Goal: Navigation & Orientation: Find specific page/section

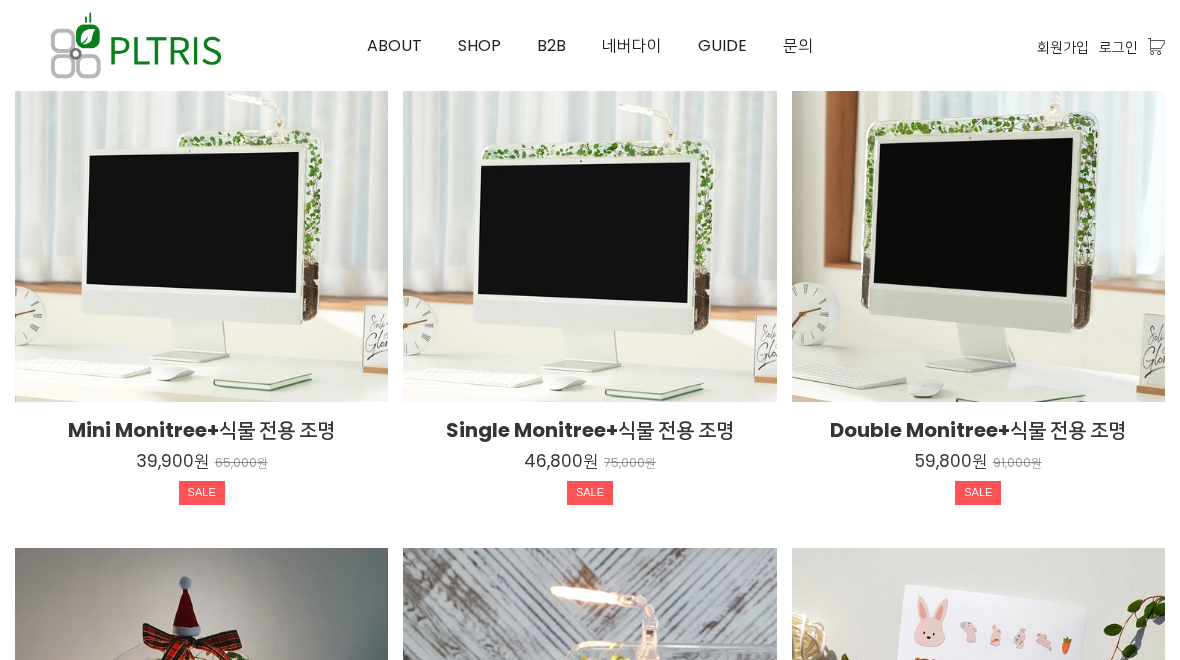
scroll to position [3121, 0]
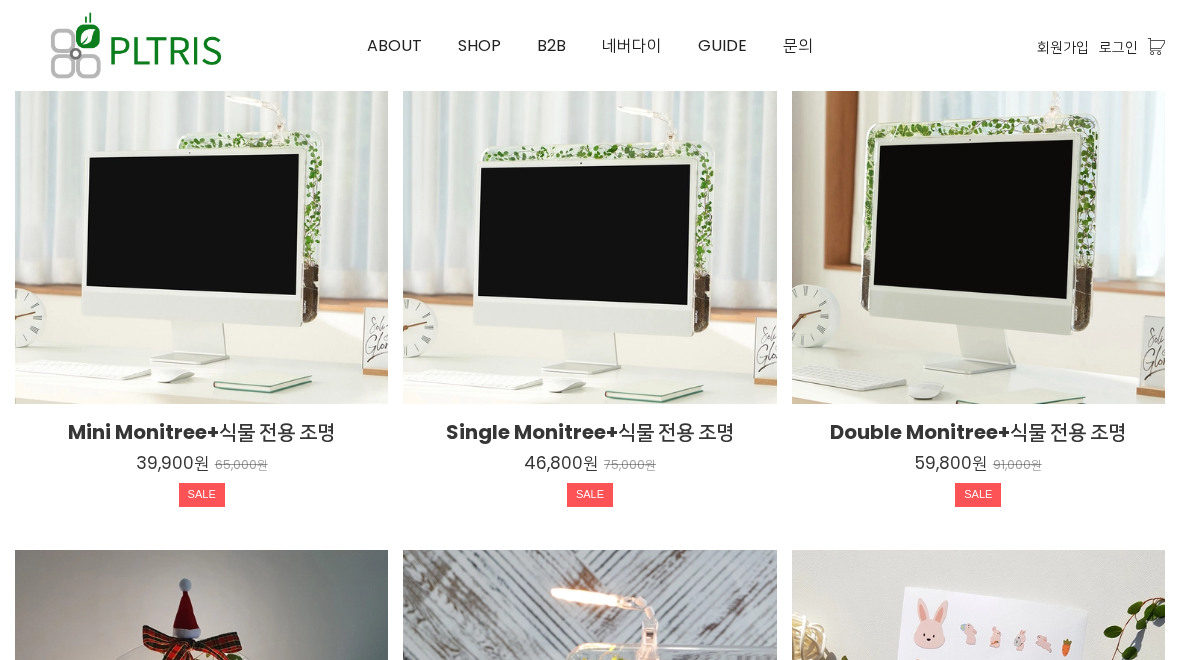
click at [481, 53] on span "SHOP" at bounding box center [479, 45] width 43 height 23
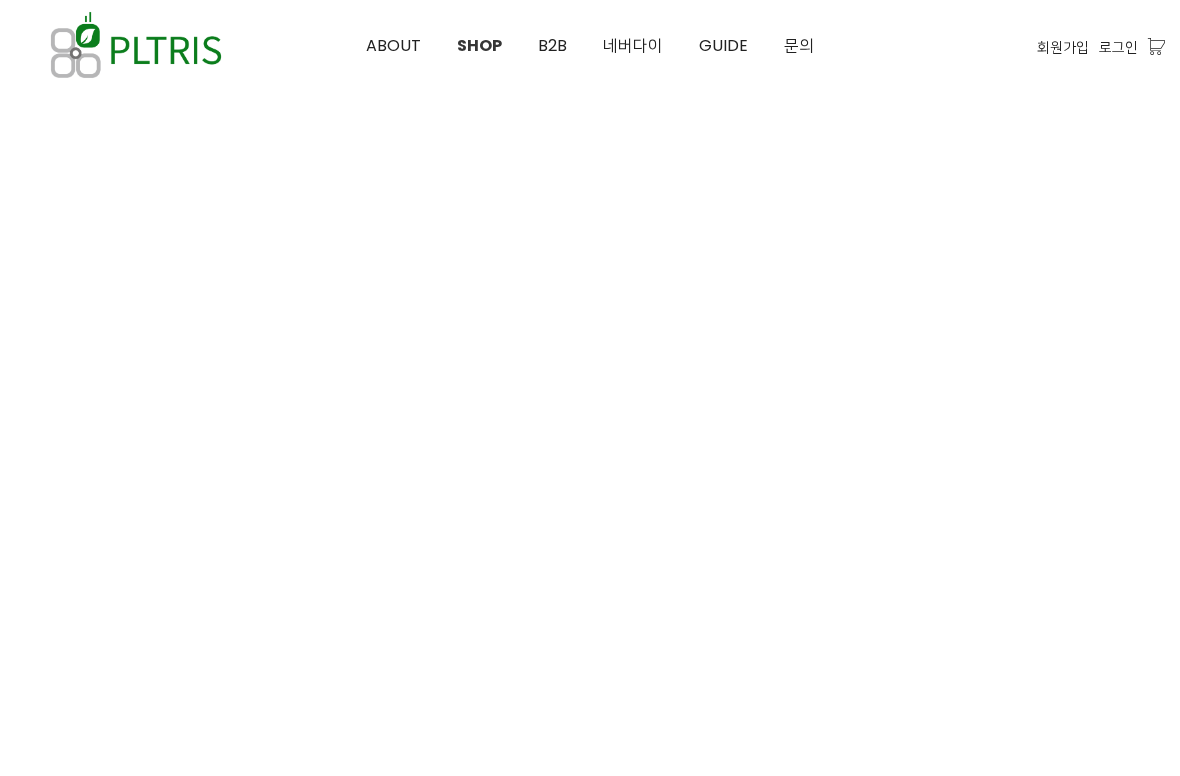
scroll to position [600, 0]
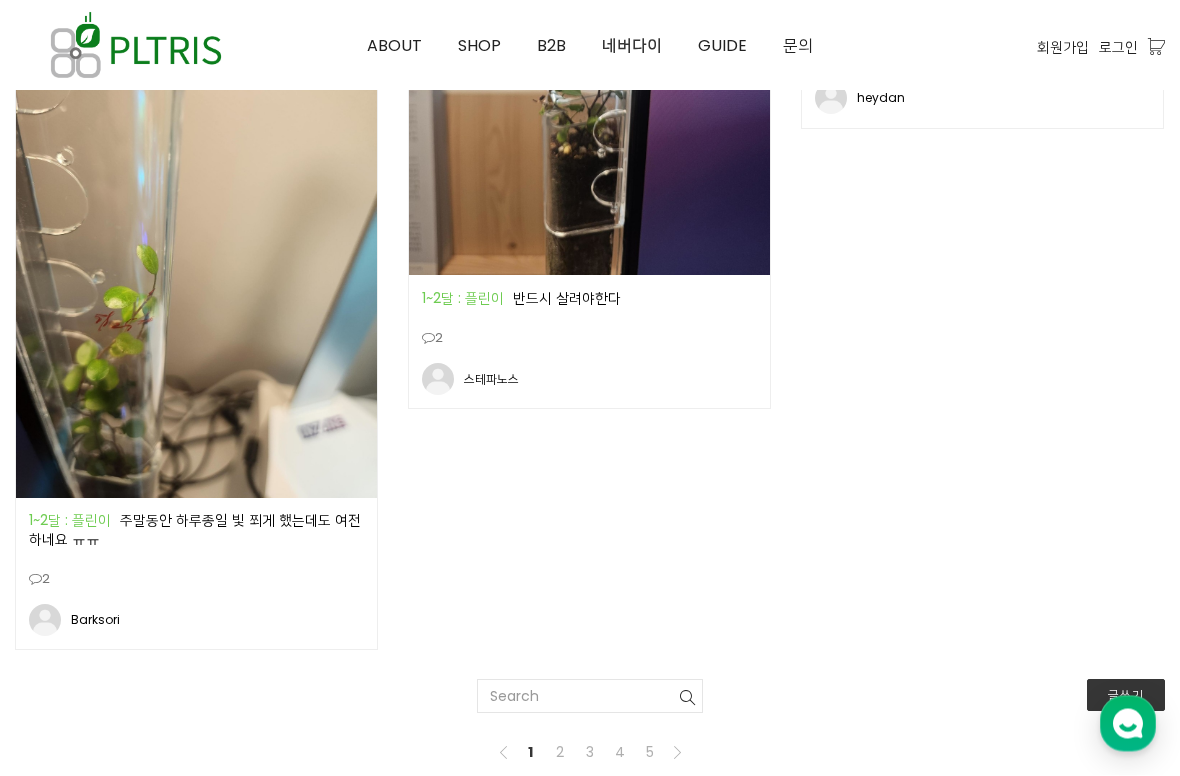
scroll to position [2929, 0]
click at [567, 44] on link "B2B" at bounding box center [551, 46] width 65 height 90
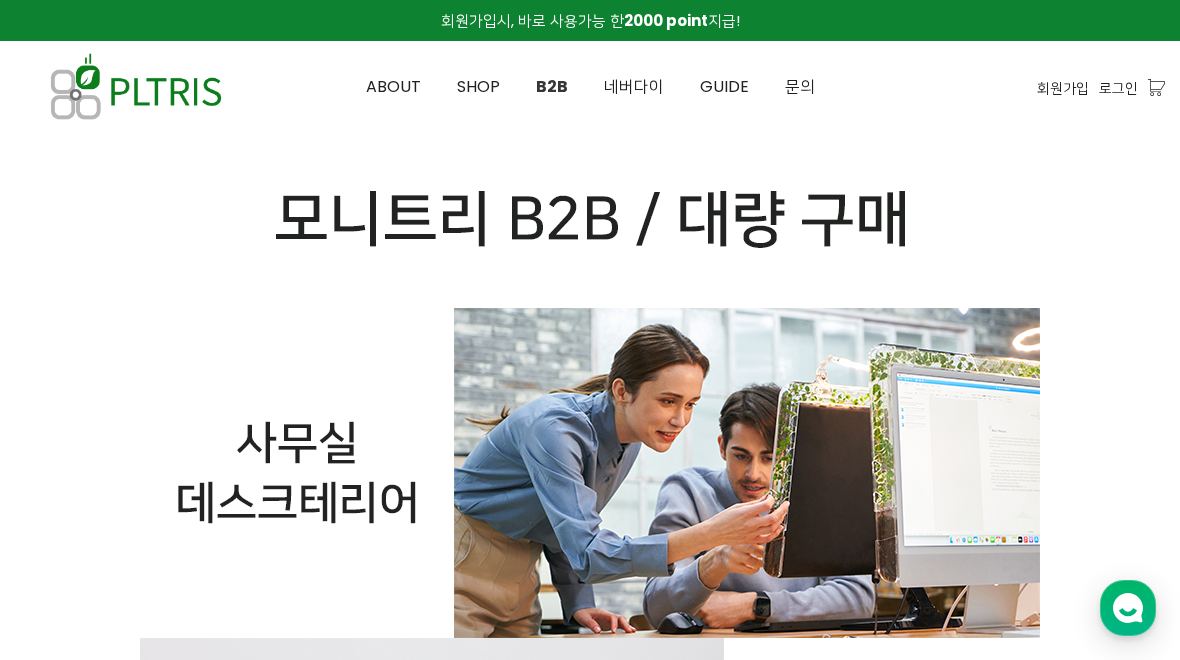
click at [482, 93] on span "SHOP" at bounding box center [478, 86] width 43 height 23
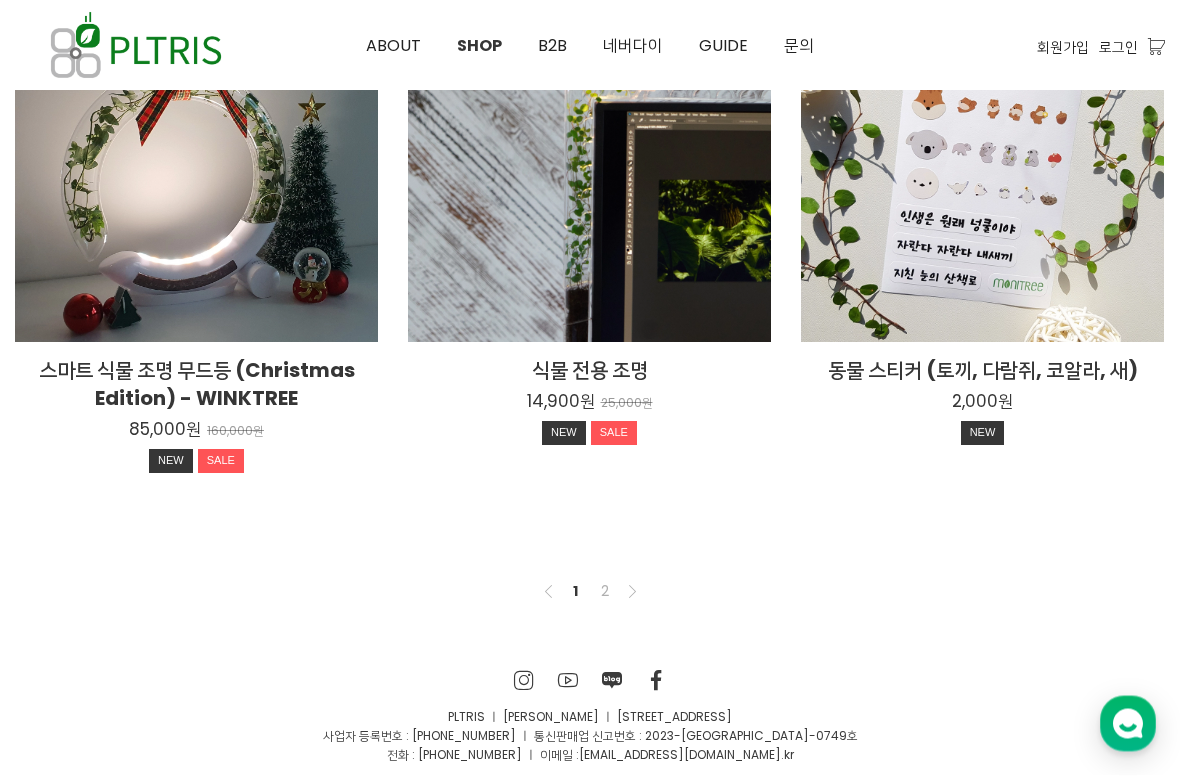
scroll to position [1535, 0]
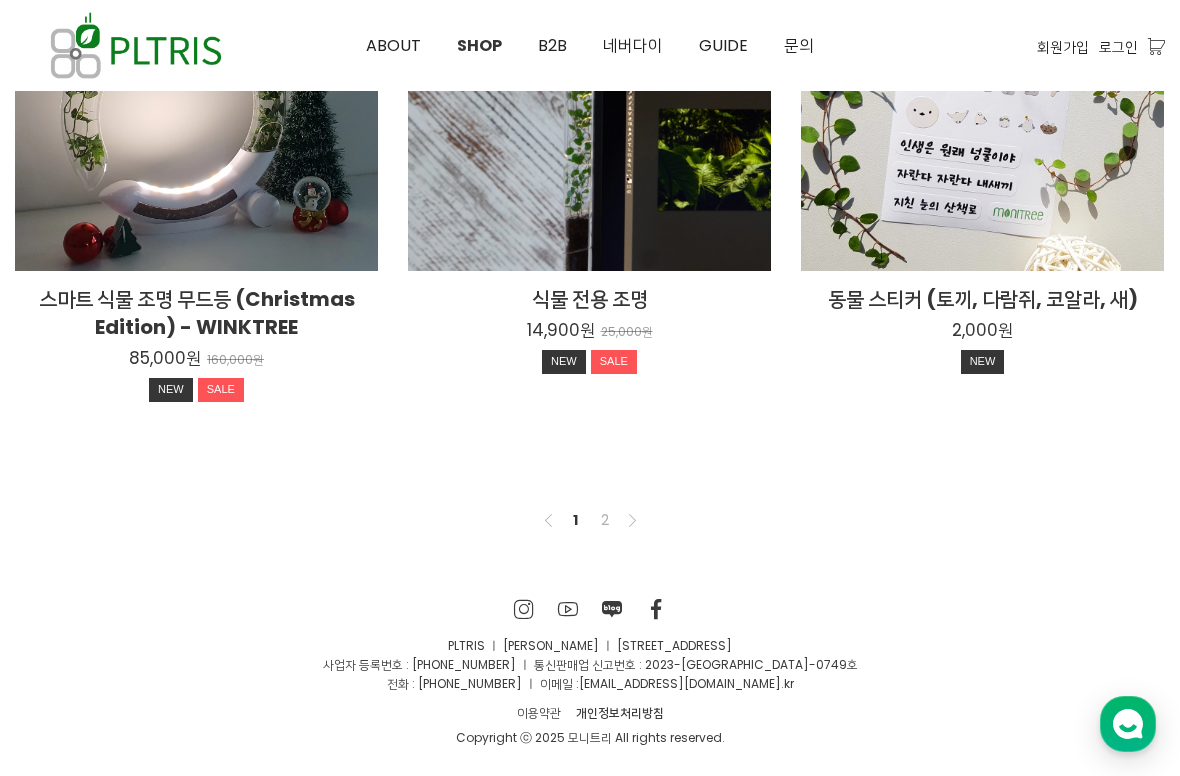
click at [606, 526] on link "2" at bounding box center [605, 520] width 24 height 24
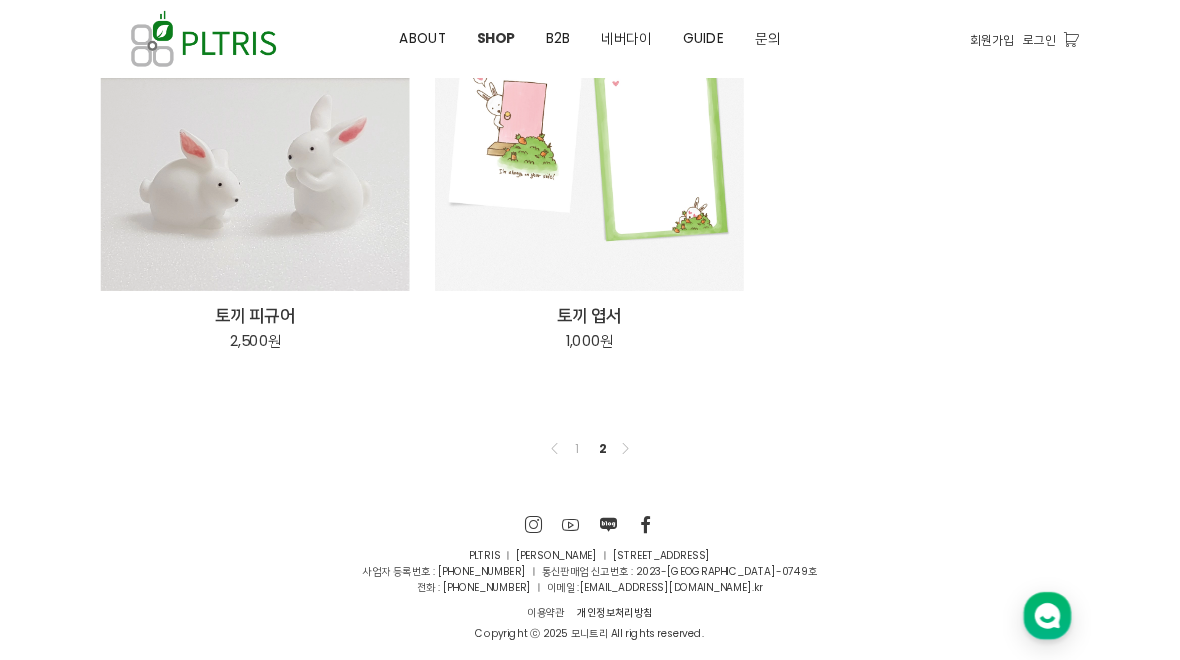
scroll to position [369, 0]
